Goal: Task Accomplishment & Management: Complete application form

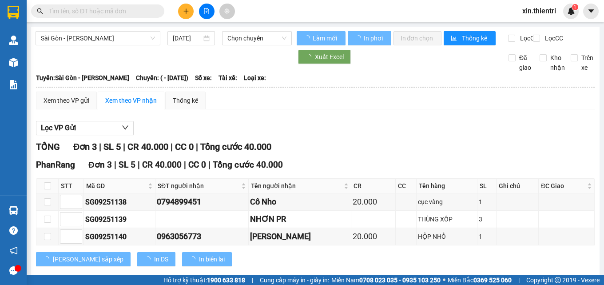
type input "14/09/2025"
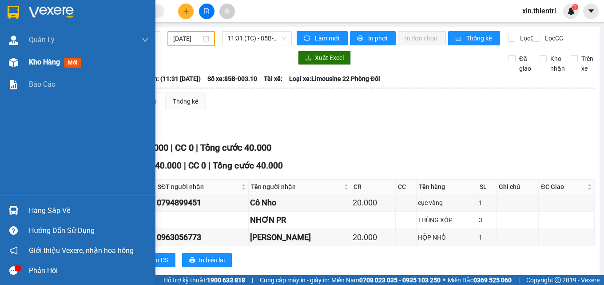
click at [60, 62] on span "Kho hàng" at bounding box center [44, 62] width 31 height 8
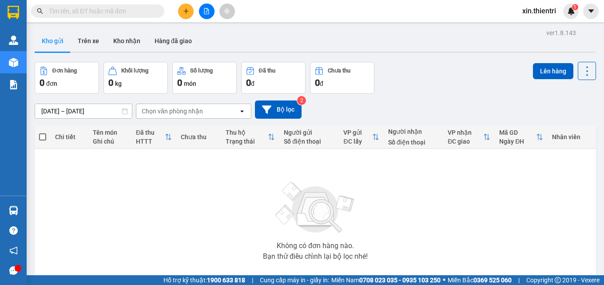
click at [184, 10] on icon "plus" at bounding box center [186, 11] width 6 height 6
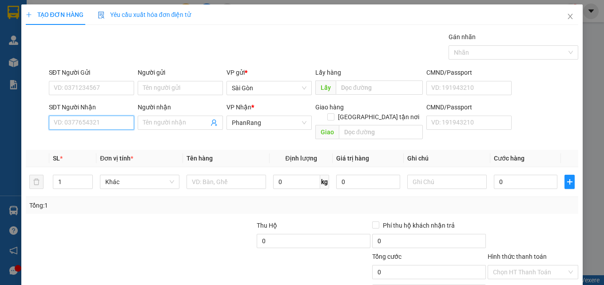
click at [114, 125] on input "SĐT Người Nhận" at bounding box center [91, 123] width 85 height 14
click at [93, 141] on div "0909773835 - THỂ" at bounding box center [91, 141] width 74 height 10
type input "0909773835"
type input "THỂ"
type input "80.000"
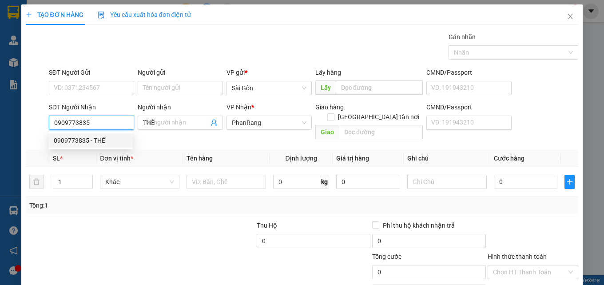
type input "80.000"
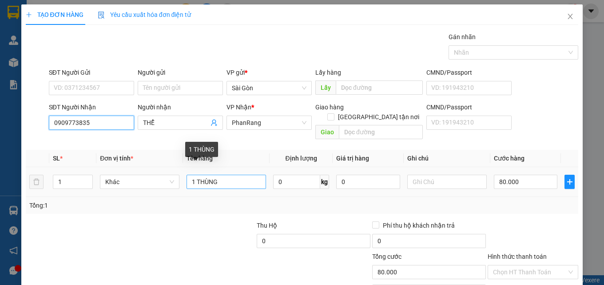
type input "0909773835"
click at [225, 175] on input "1 THÙNG" at bounding box center [227, 182] width 80 height 14
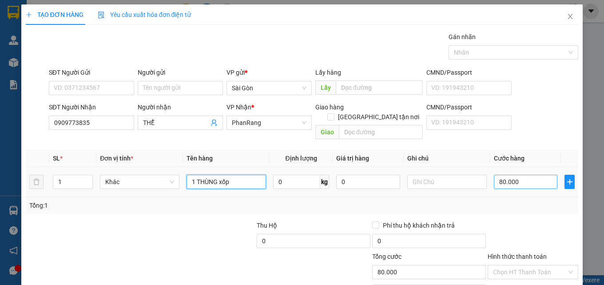
type input "1 THÙNG xốp"
click at [537, 175] on input "80.000" at bounding box center [526, 182] width 64 height 14
type input "5"
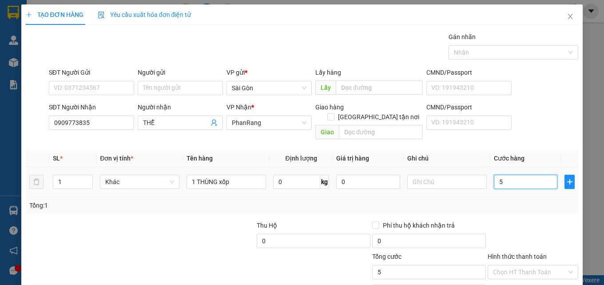
type input "50"
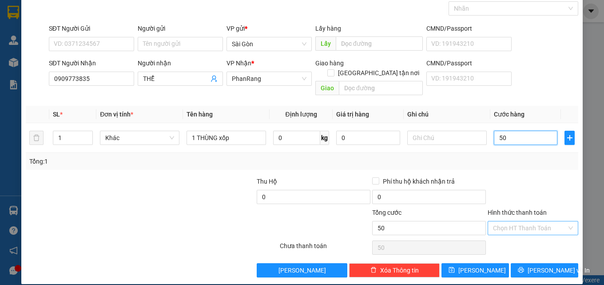
type input "50"
click at [517, 222] on input "Hình thức thanh toán" at bounding box center [530, 227] width 74 height 13
type input "50.000"
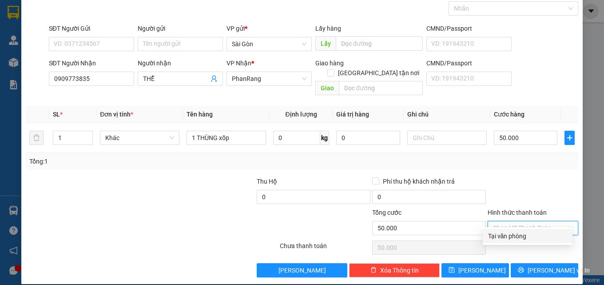
click at [508, 236] on div "Tại văn phòng" at bounding box center [527, 236] width 79 height 10
type input "0"
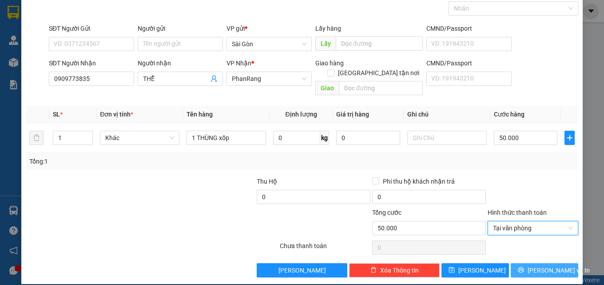
click at [534, 265] on span "[PERSON_NAME] và In" at bounding box center [559, 270] width 62 height 10
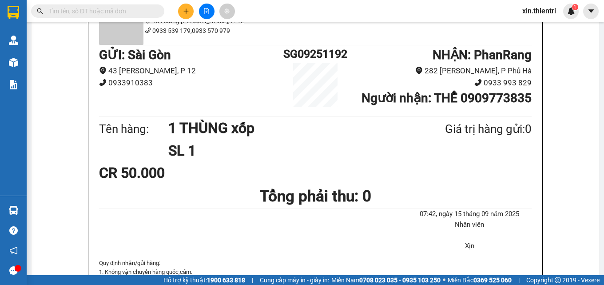
scroll to position [89, 0]
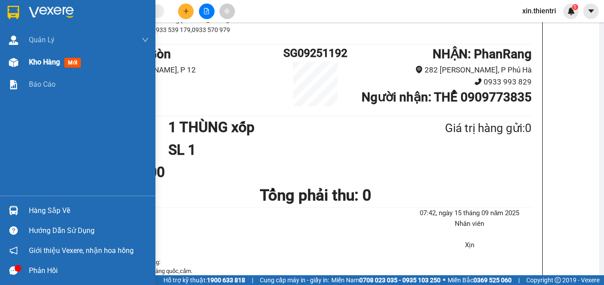
click at [54, 60] on span "Kho hàng" at bounding box center [44, 62] width 31 height 8
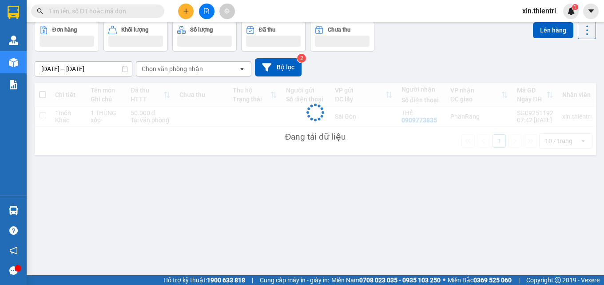
scroll to position [41, 0]
